Goal: Task Accomplishment & Management: Use online tool/utility

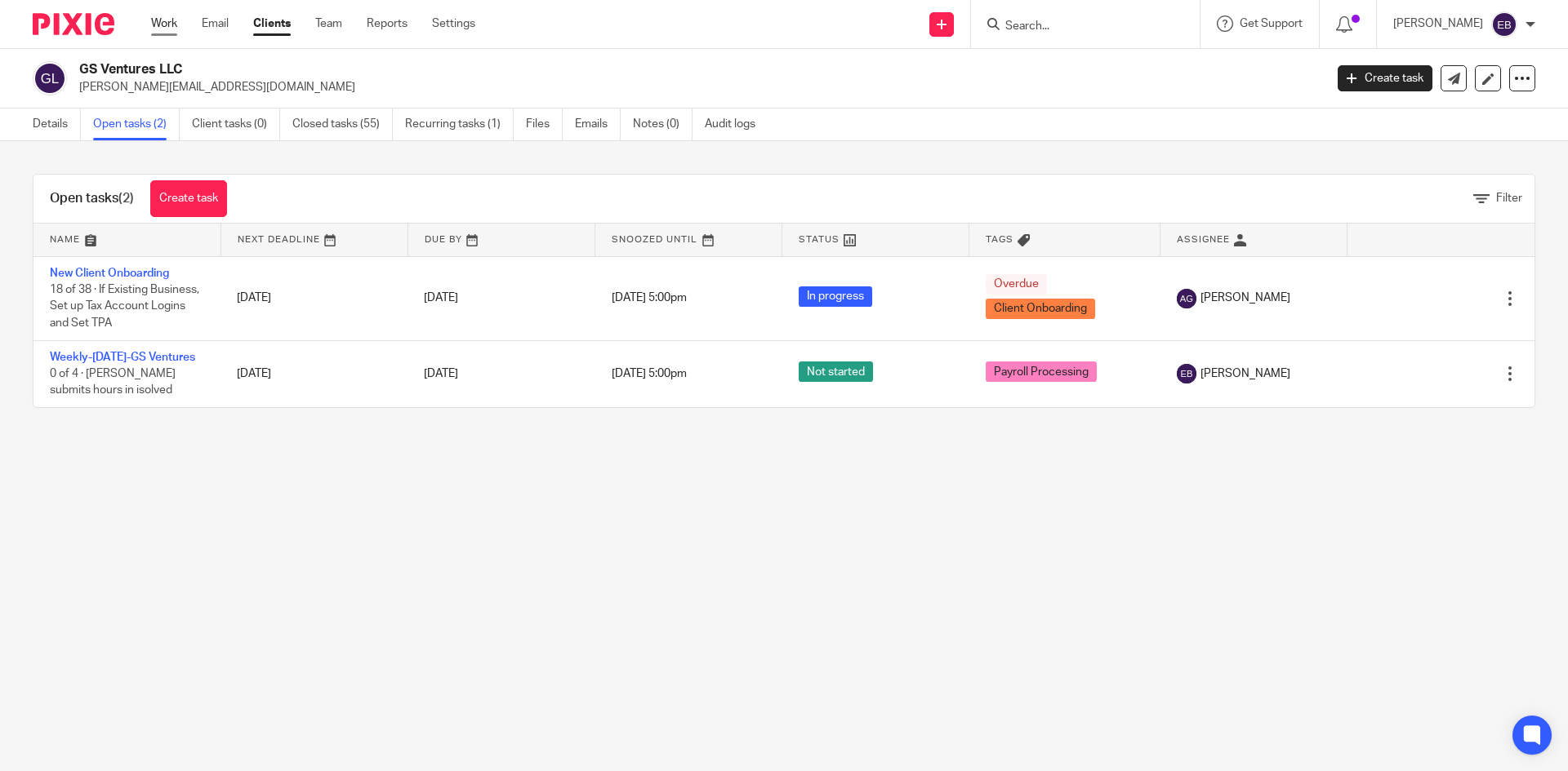
click at [167, 24] on link "Work" at bounding box center [163, 23] width 26 height 17
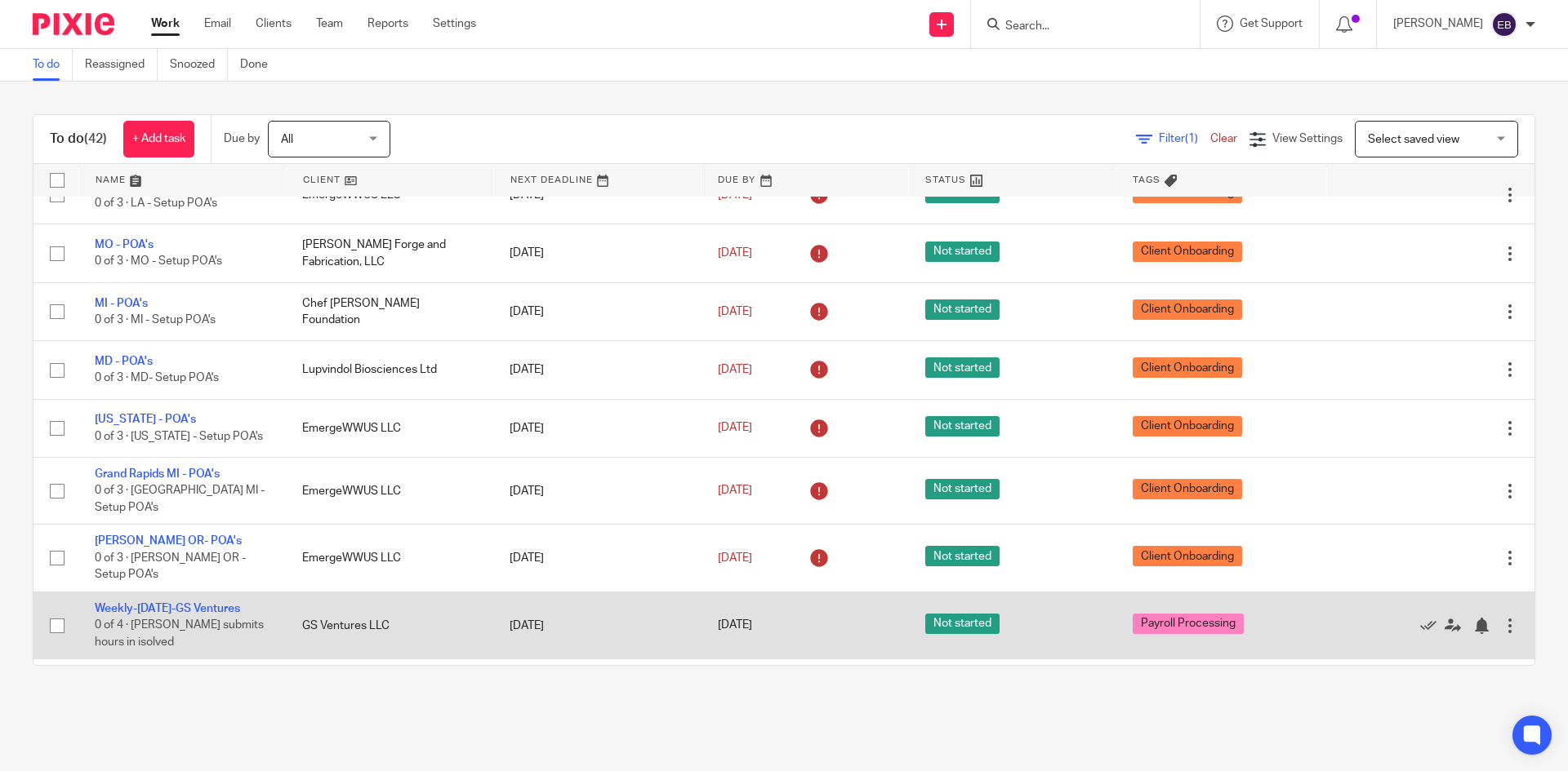
scroll to position [2078, 0]
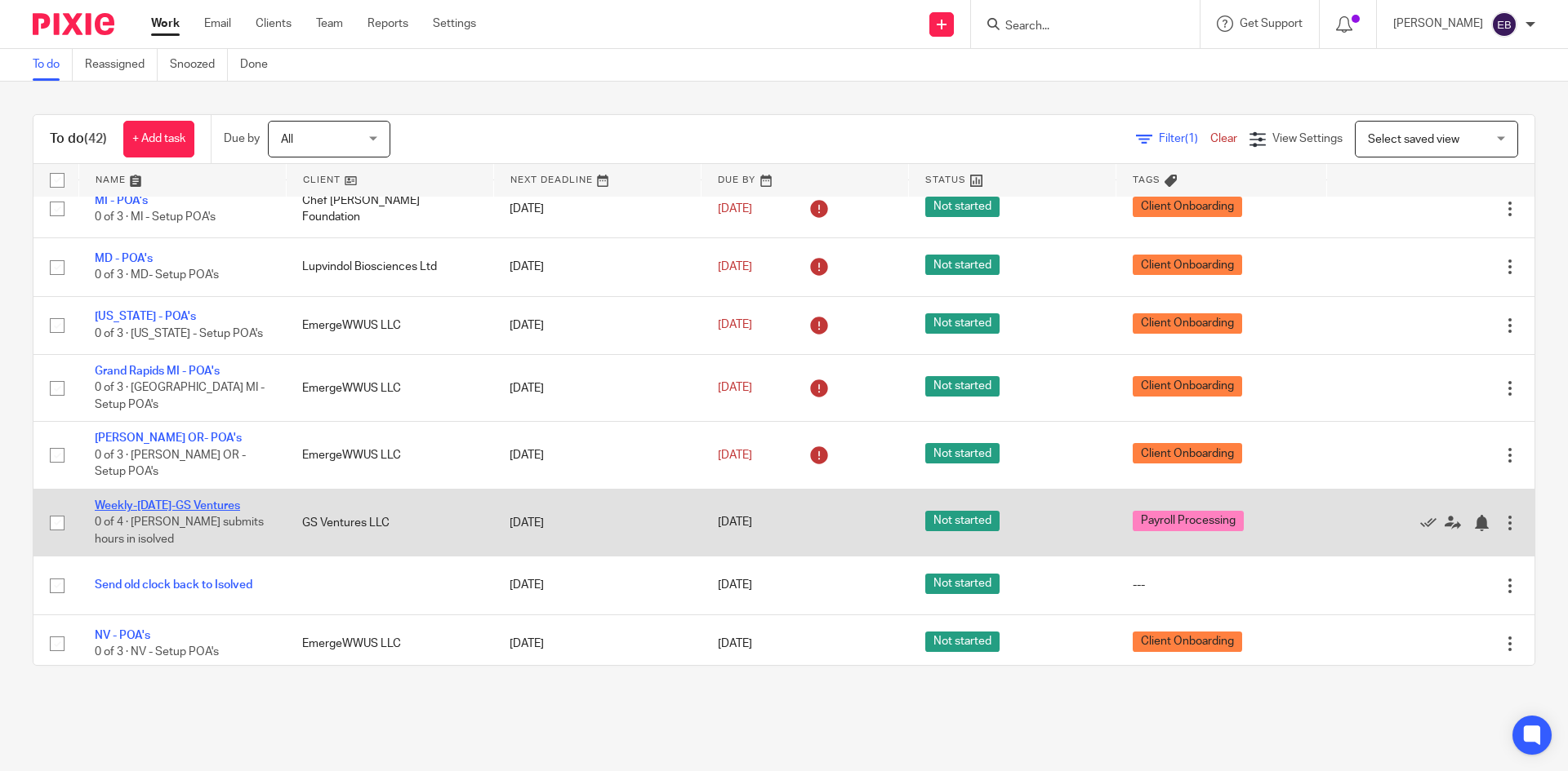
click at [136, 500] on link "Weekly-[DATE]-GS Ventures" at bounding box center [167, 506] width 146 height 12
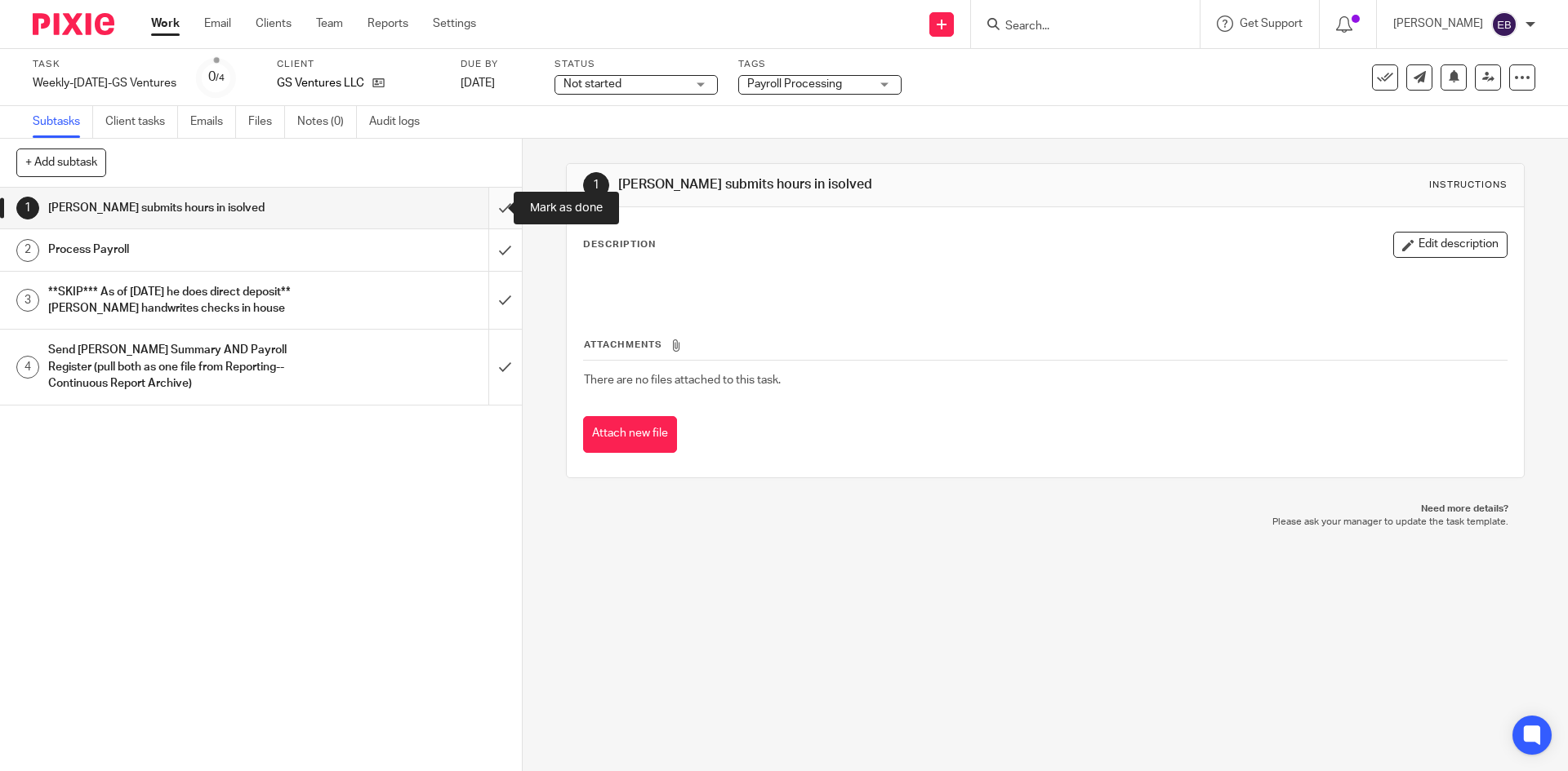
click at [488, 207] on input "submit" at bounding box center [260, 208] width 522 height 41
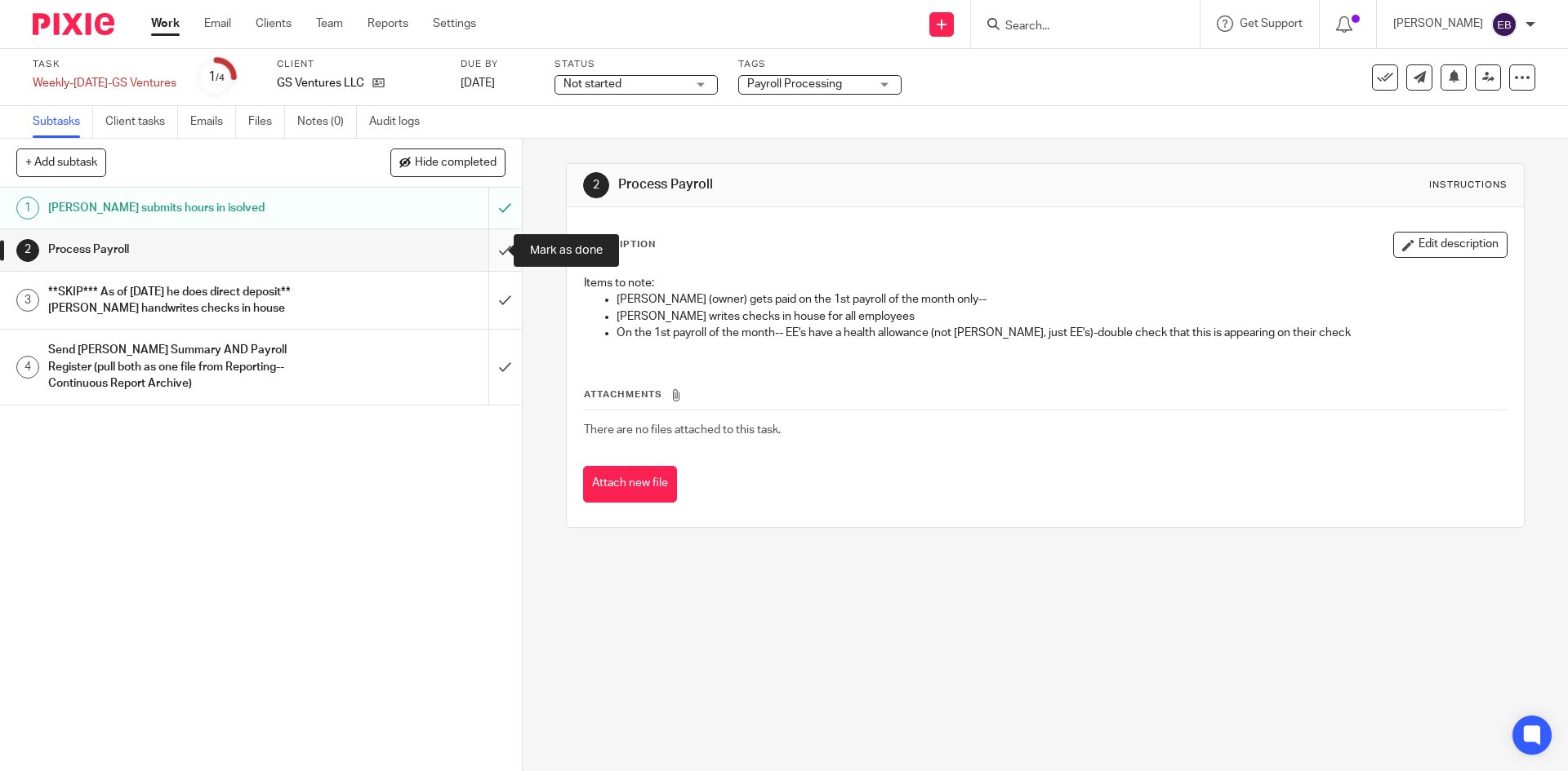
click at [488, 255] on input "submit" at bounding box center [260, 250] width 522 height 41
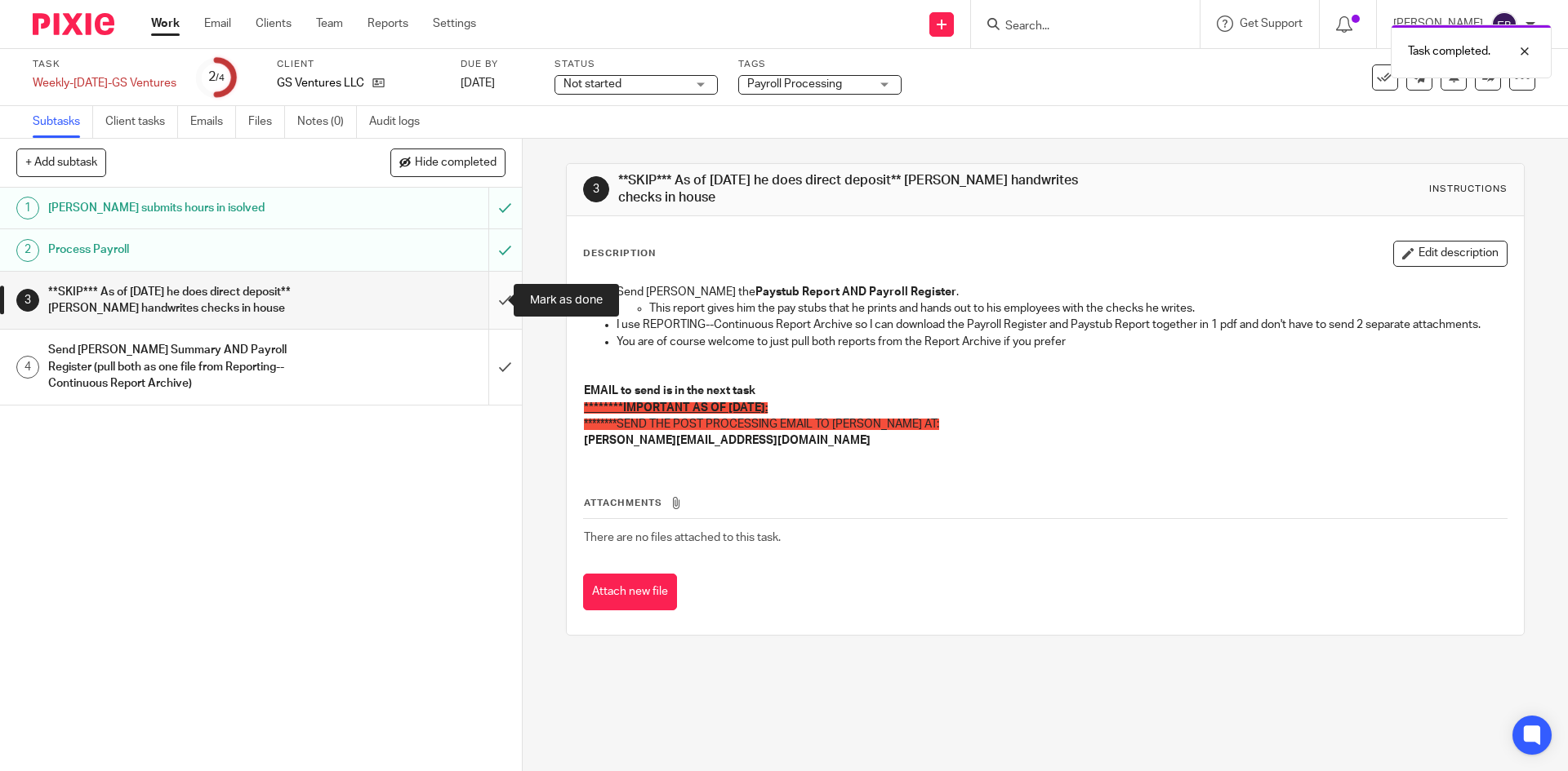
click at [493, 303] on input "submit" at bounding box center [260, 301] width 522 height 58
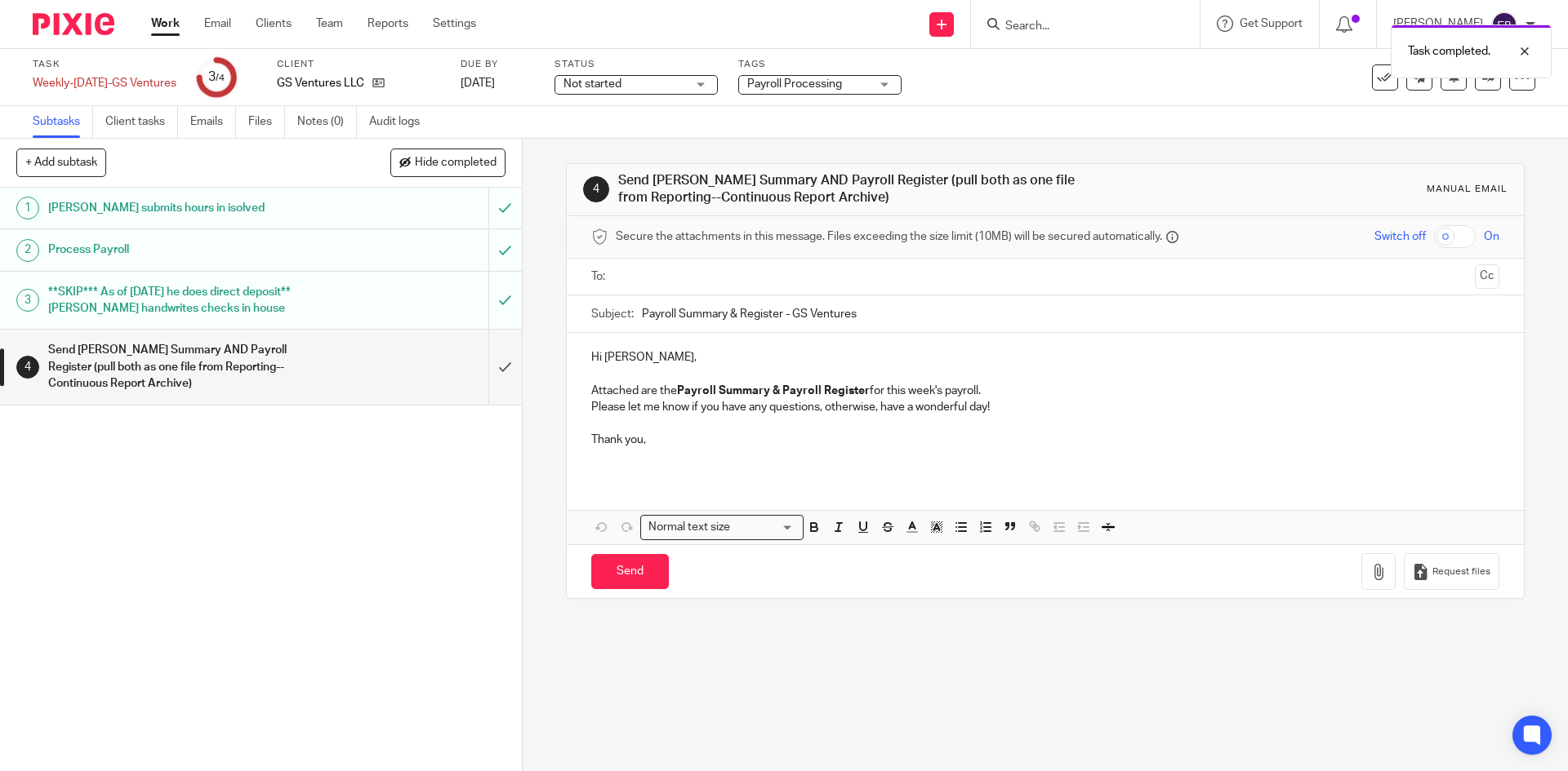
click at [744, 273] on input "text" at bounding box center [1044, 277] width 846 height 18
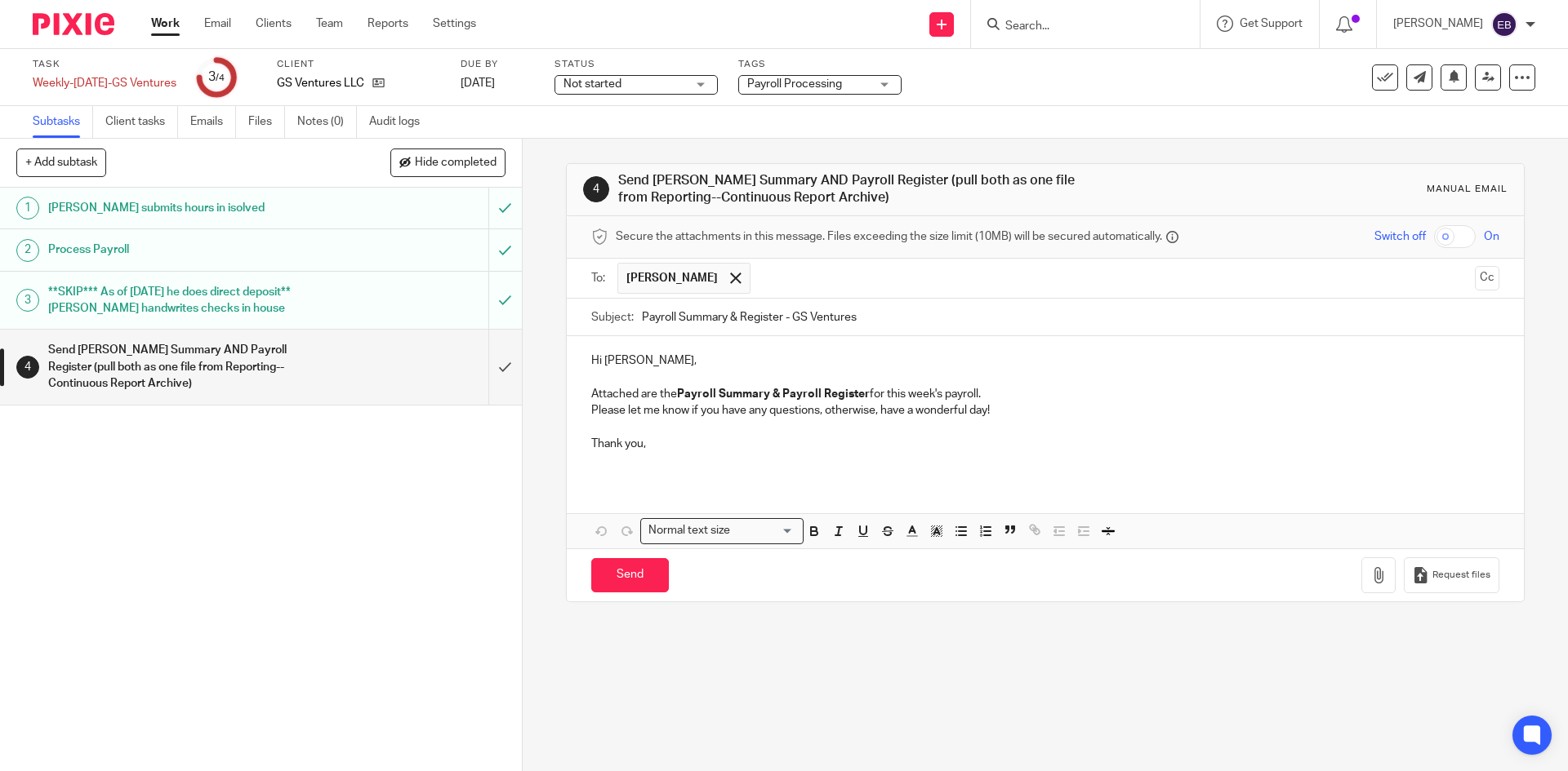
click at [642, 317] on input "Payroll Summary & Register - GS Ventures" at bounding box center [1071, 318] width 857 height 37
type input "8/15/2025 Payroll Summary & Register - GS Ventures"
click at [1370, 581] on icon "button" at bounding box center [1378, 575] width 17 height 17
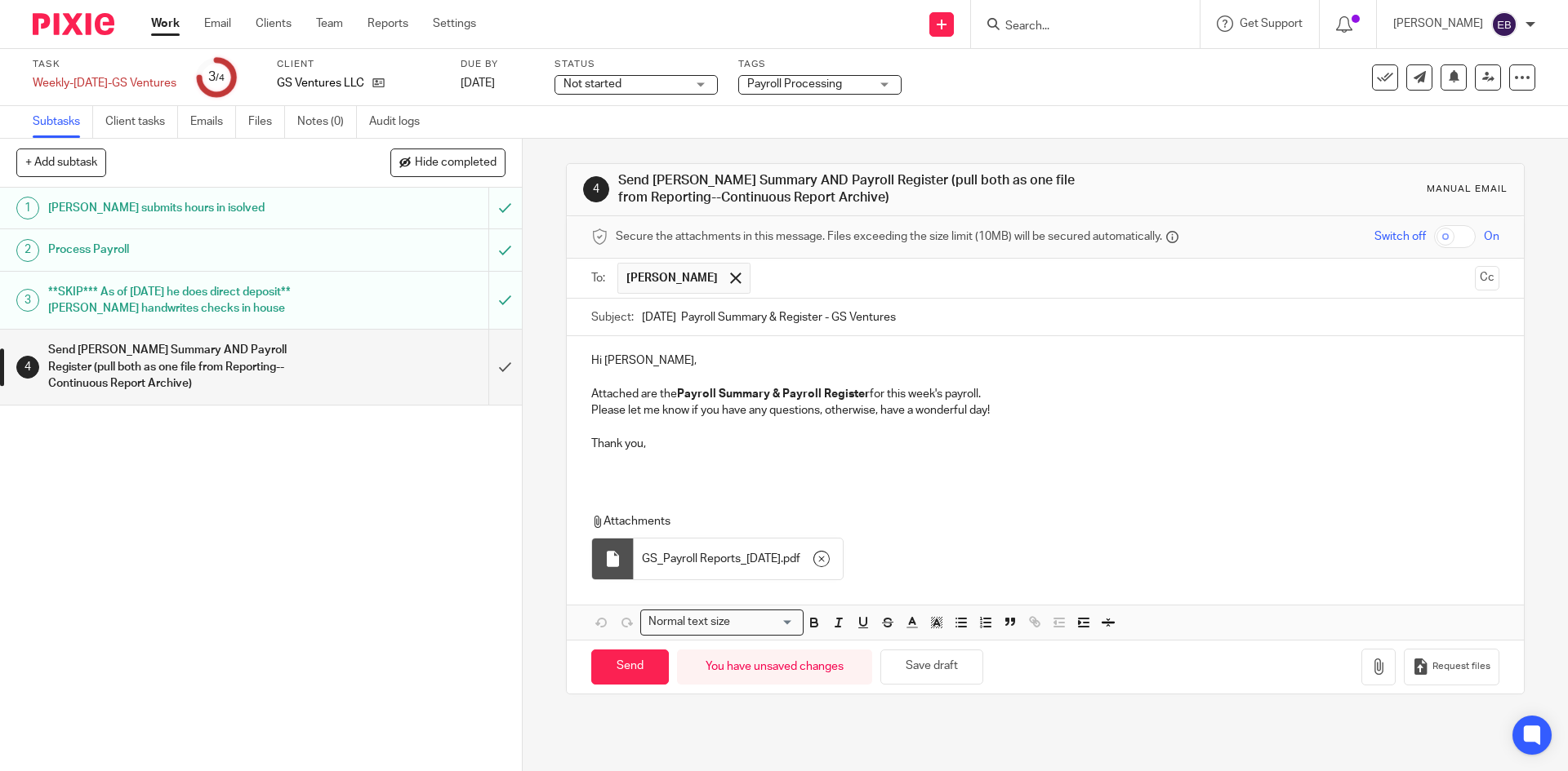
click at [611, 462] on p at bounding box center [1044, 460] width 907 height 17
click at [724, 716] on div "4 Send Mike Payroll Summary AND Payroll Register (pull both as one file from Re…" at bounding box center [1044, 429] width 958 height 581
click at [219, 657] on div "1 Mike Sutton submits hours in isolved 2 Process Payroll 3 **SKIP*** As of June…" at bounding box center [260, 479] width 522 height 584
click at [616, 672] on input "Send" at bounding box center [630, 667] width 78 height 35
type input "Sent"
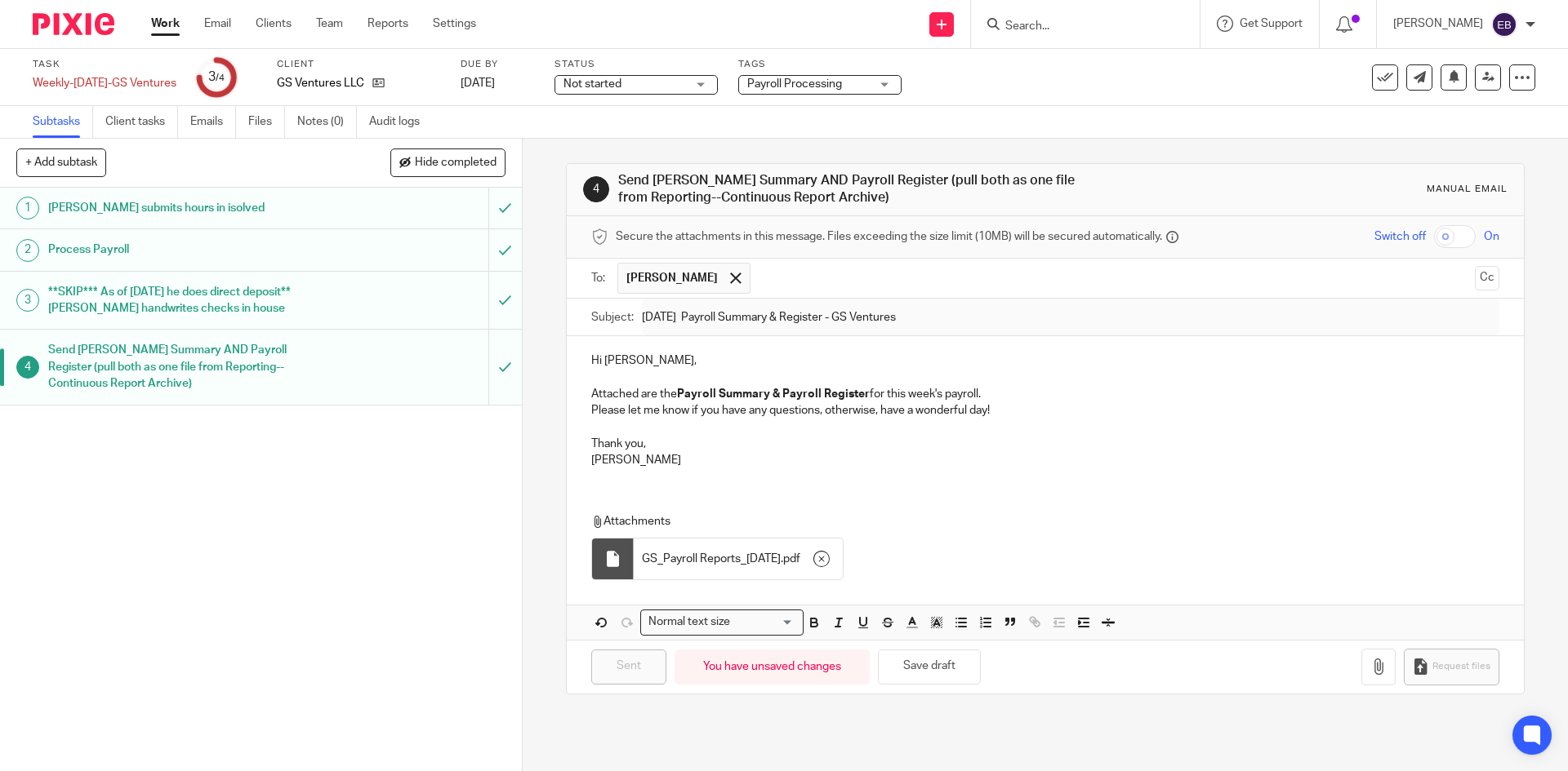
click at [168, 20] on link "Work" at bounding box center [164, 23] width 28 height 17
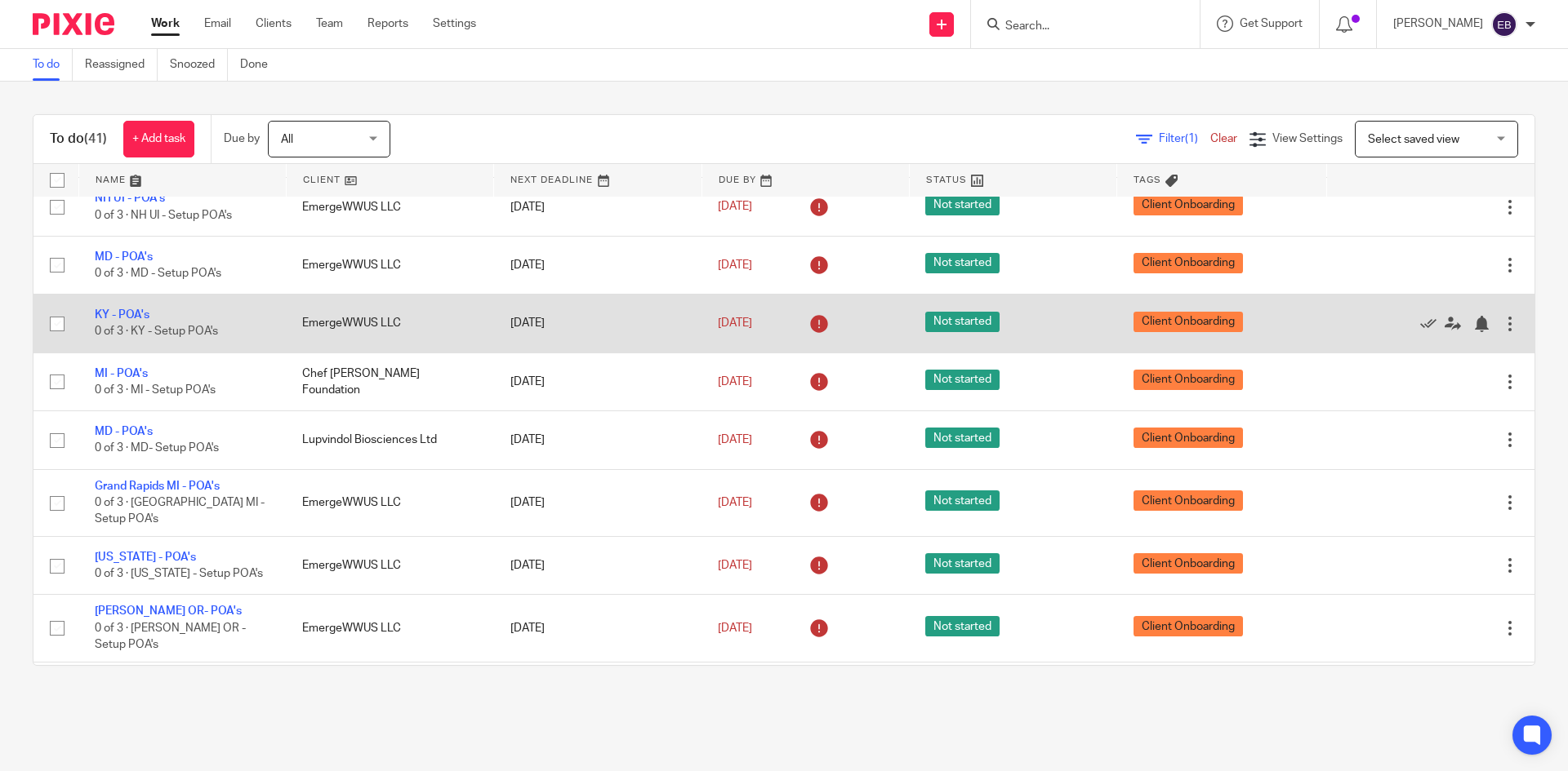
scroll to position [2011, 0]
